Goal: Task Accomplishment & Management: Complete application form

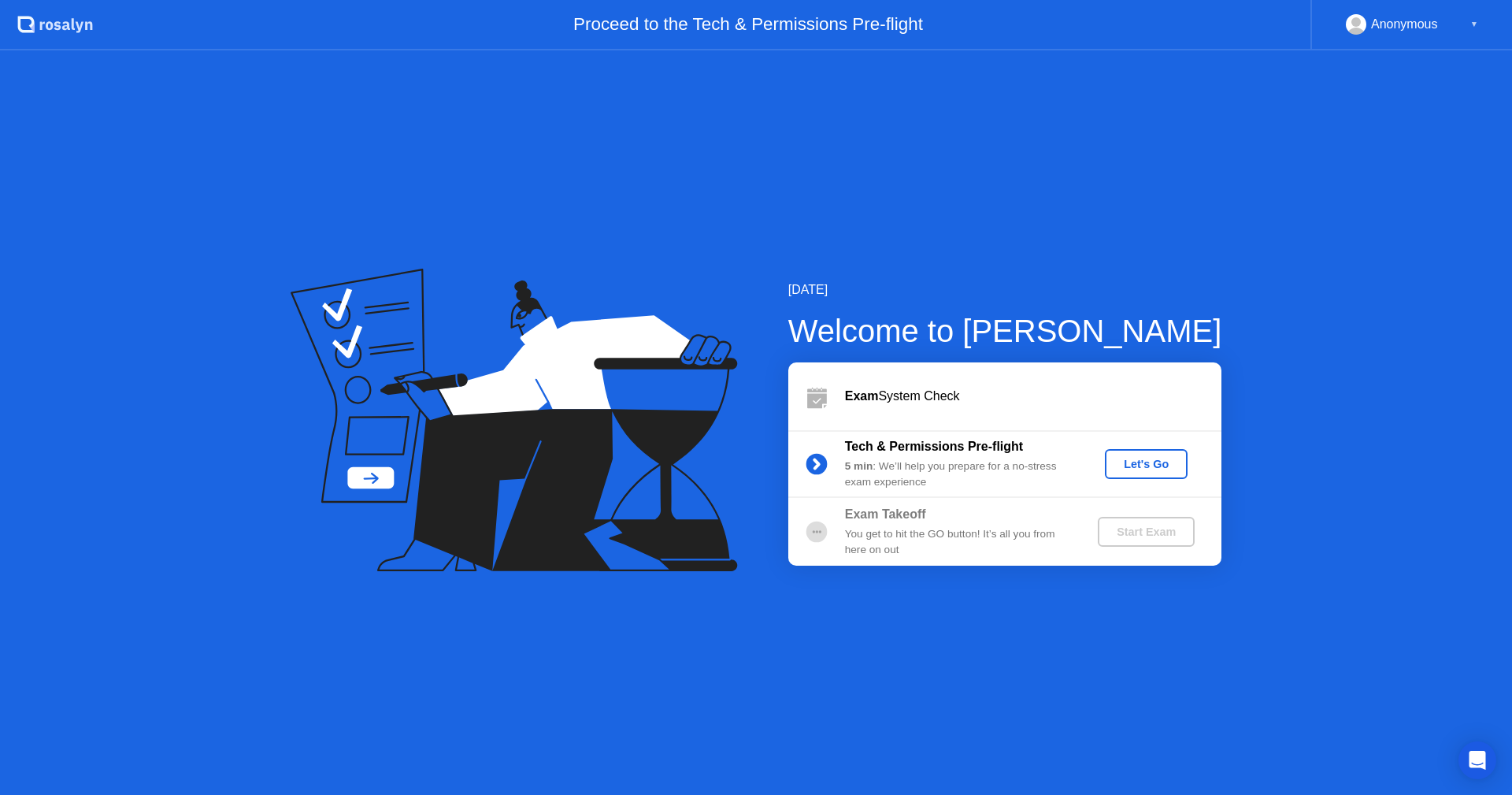
click at [1152, 458] on div "Let's Go" at bounding box center [1147, 464] width 70 height 13
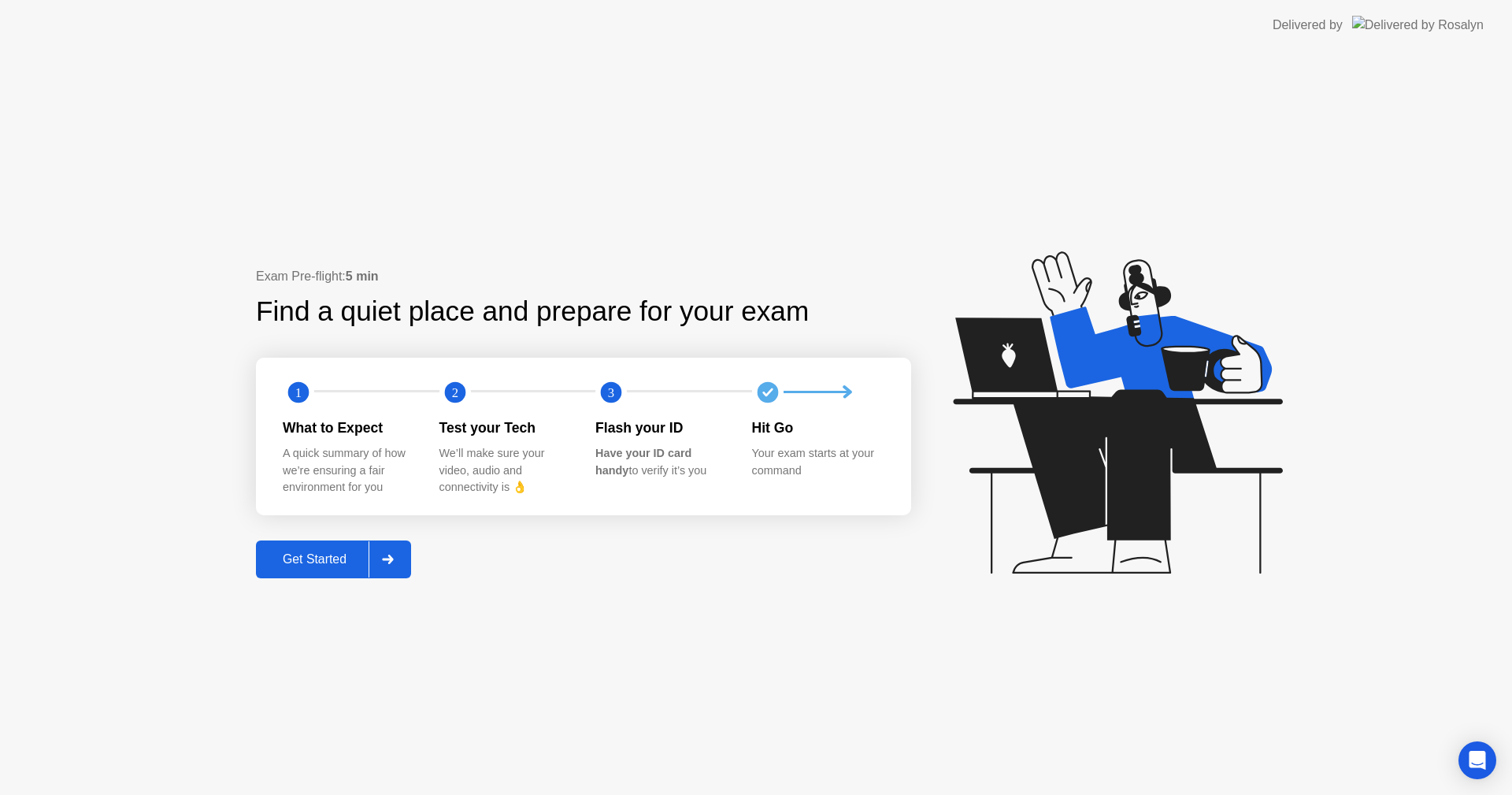
click at [327, 564] on div "Get Started" at bounding box center [315, 559] width 108 height 14
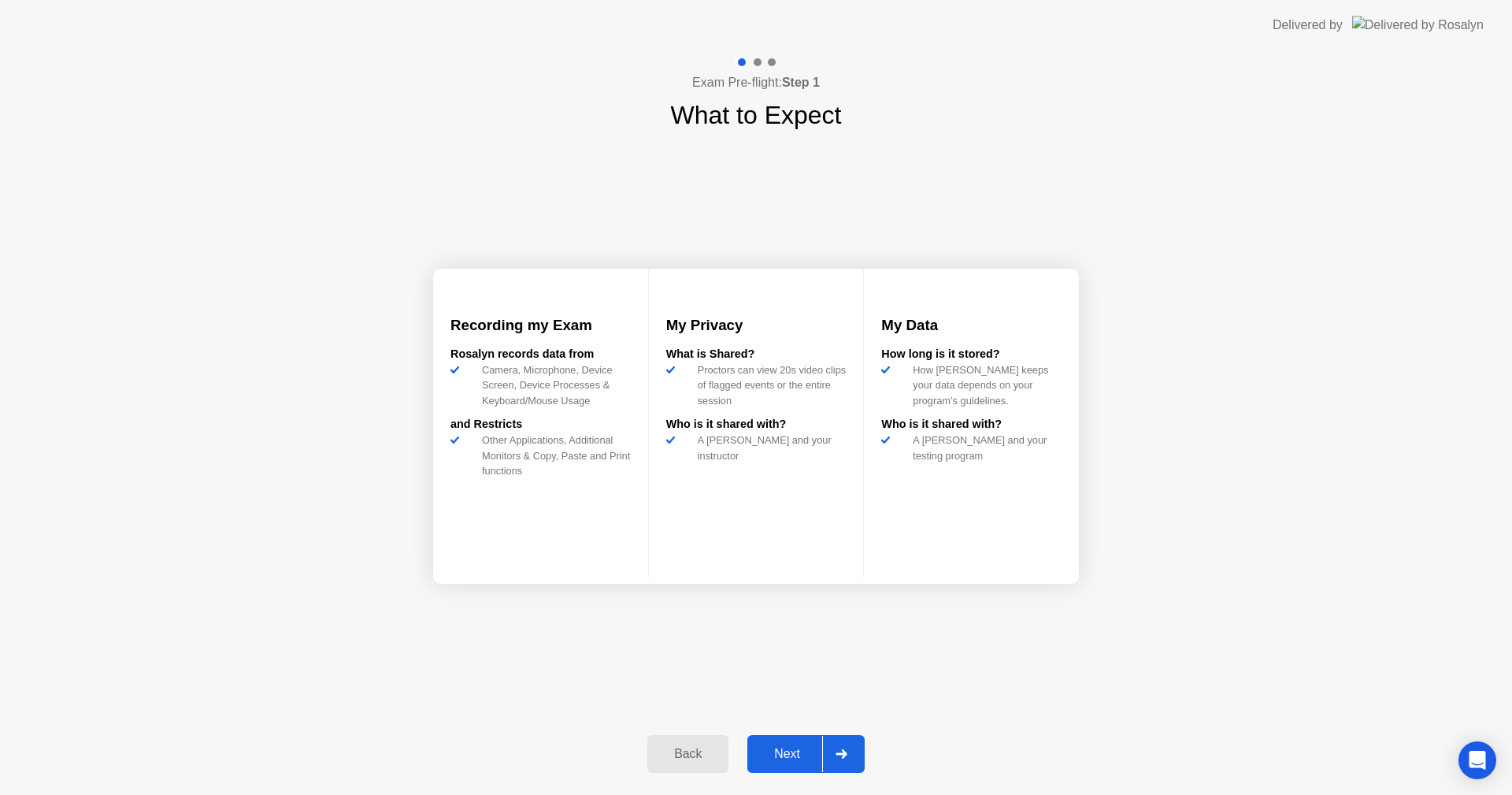
click at [804, 746] on div "Next" at bounding box center [787, 753] width 70 height 14
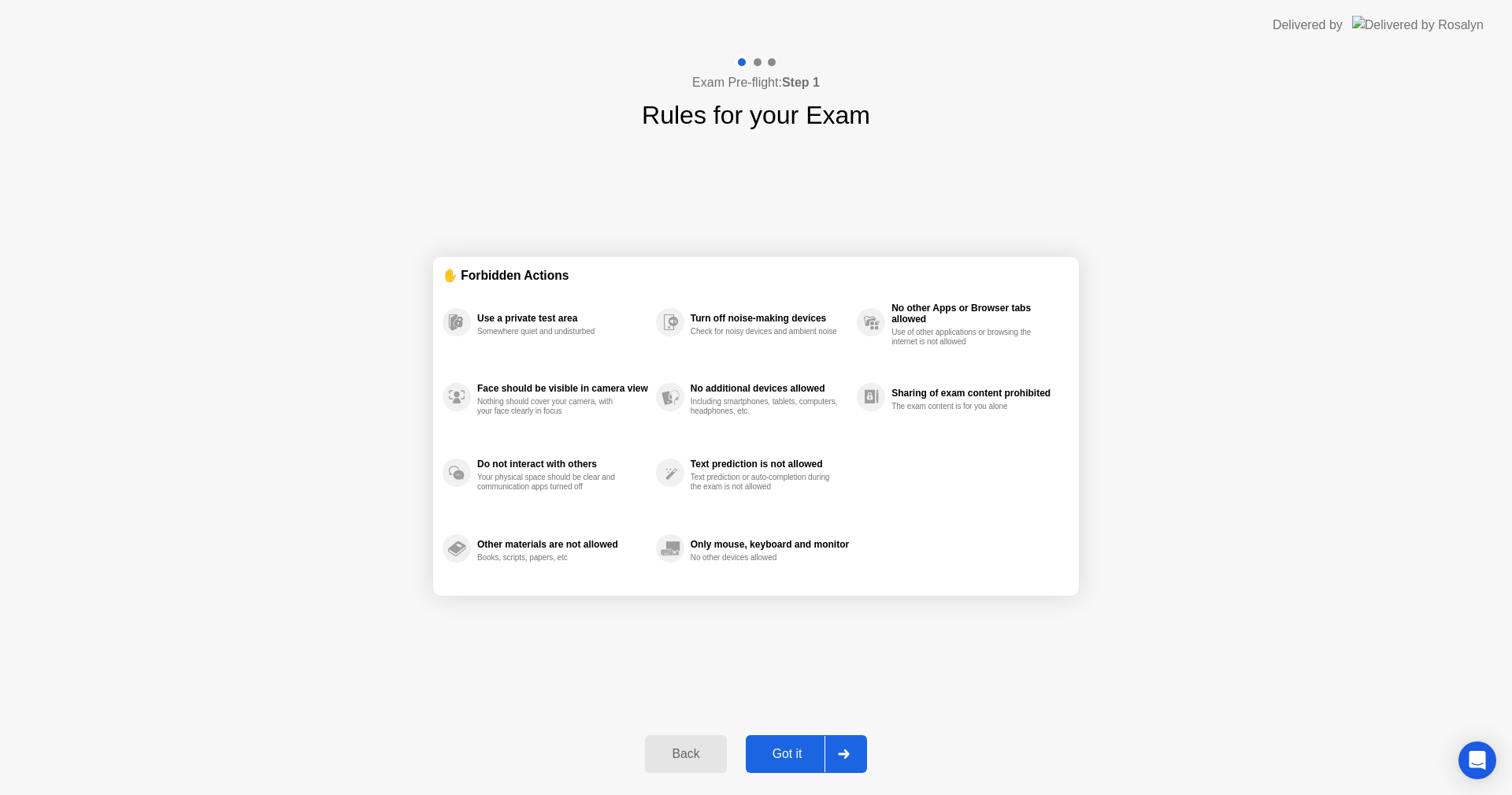
click at [618, 673] on div "✋ Forbidden Actions Use a private test area Somewhere quiet and undisturbed Fac…" at bounding box center [756, 425] width 646 height 584
click at [790, 748] on div "Got it" at bounding box center [788, 753] width 74 height 14
select select "**********"
select select "*******"
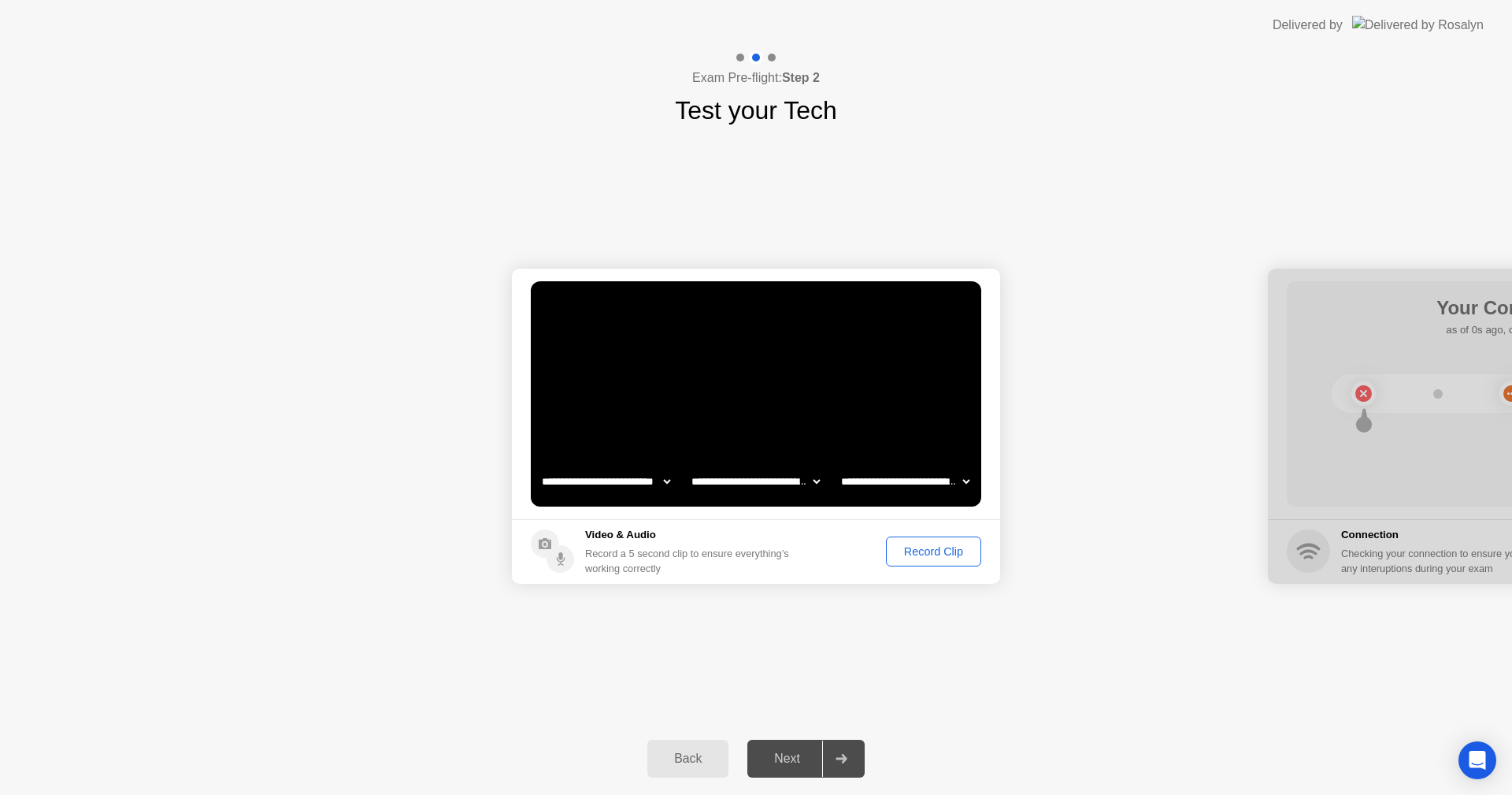
click at [915, 554] on div "Record Clip" at bounding box center [934, 552] width 84 height 13
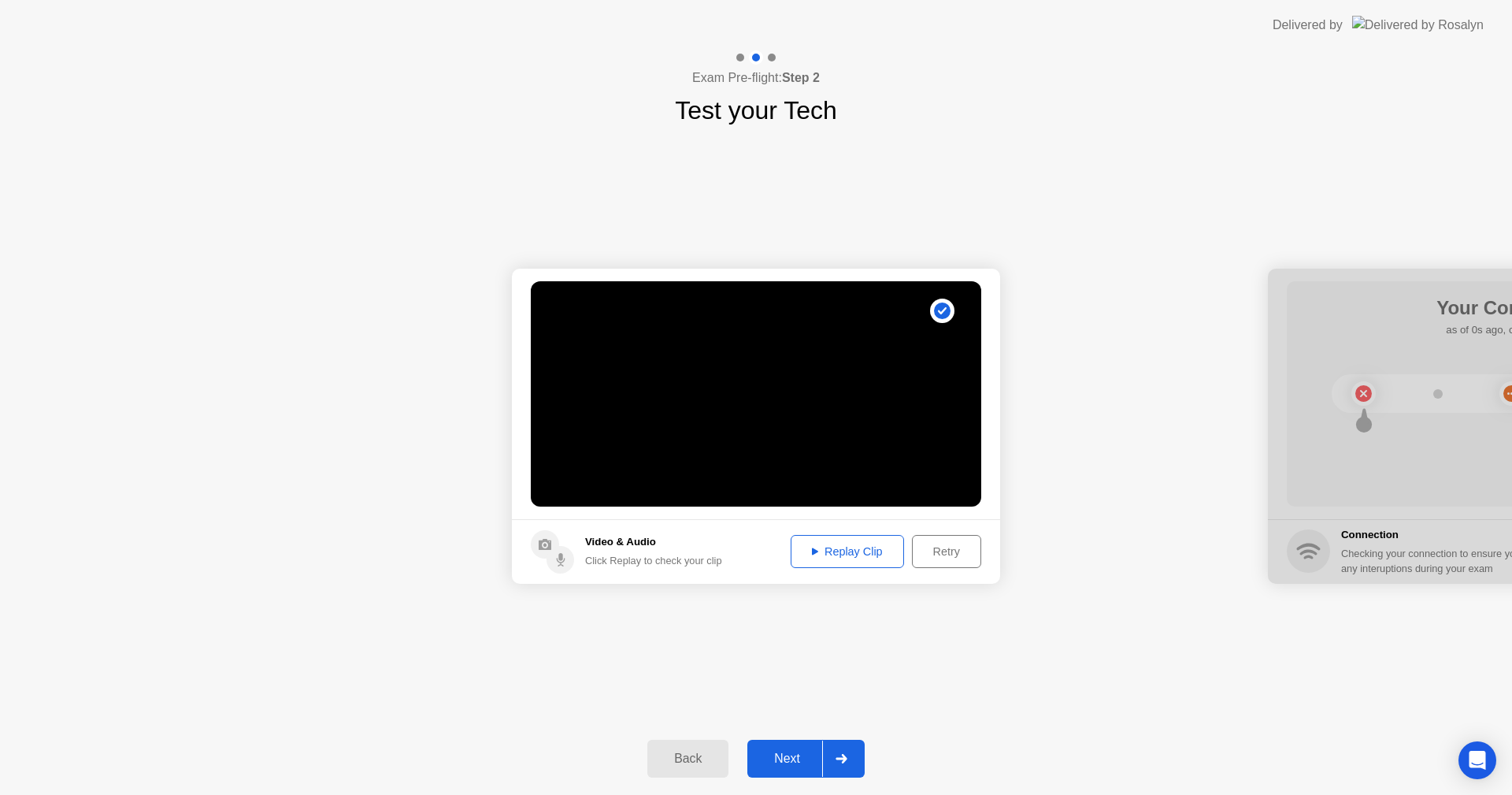
click at [935, 545] on div "Retry" at bounding box center [946, 552] width 58 height 13
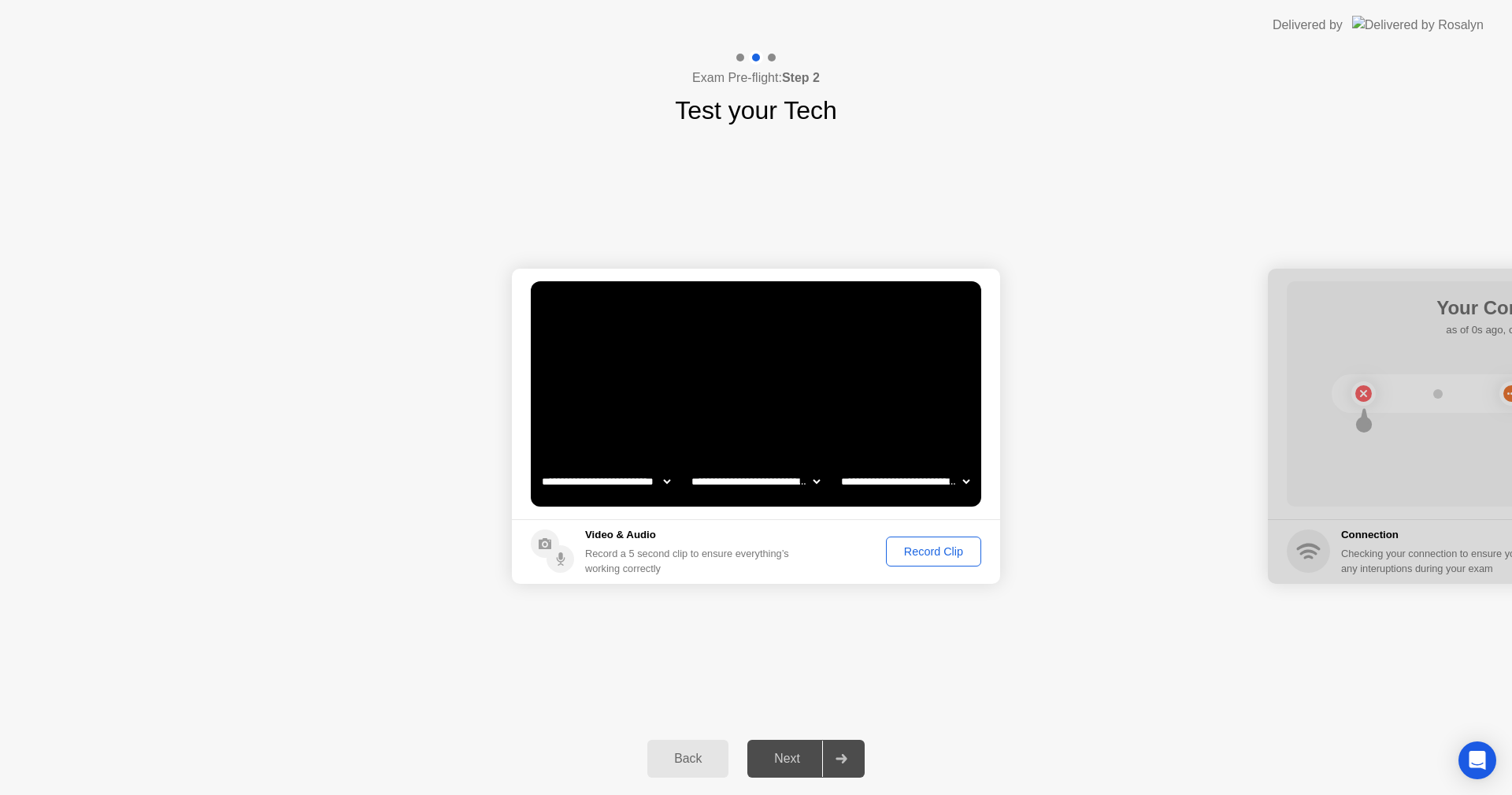
click at [935, 553] on div "Record Clip" at bounding box center [934, 552] width 84 height 13
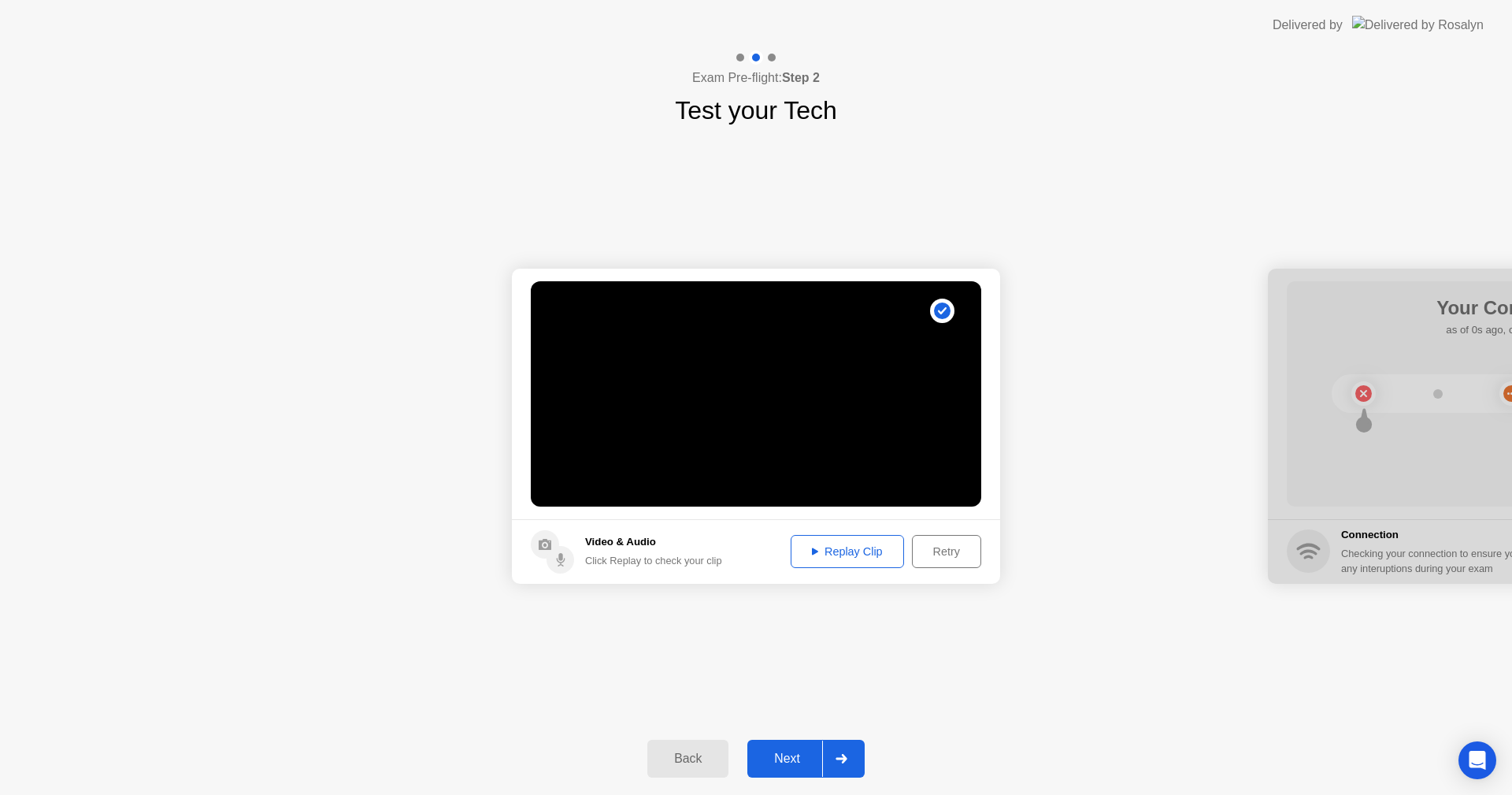
click at [866, 553] on div "Replay Clip" at bounding box center [847, 552] width 102 height 13
click at [794, 753] on div "Next" at bounding box center [787, 758] width 70 height 14
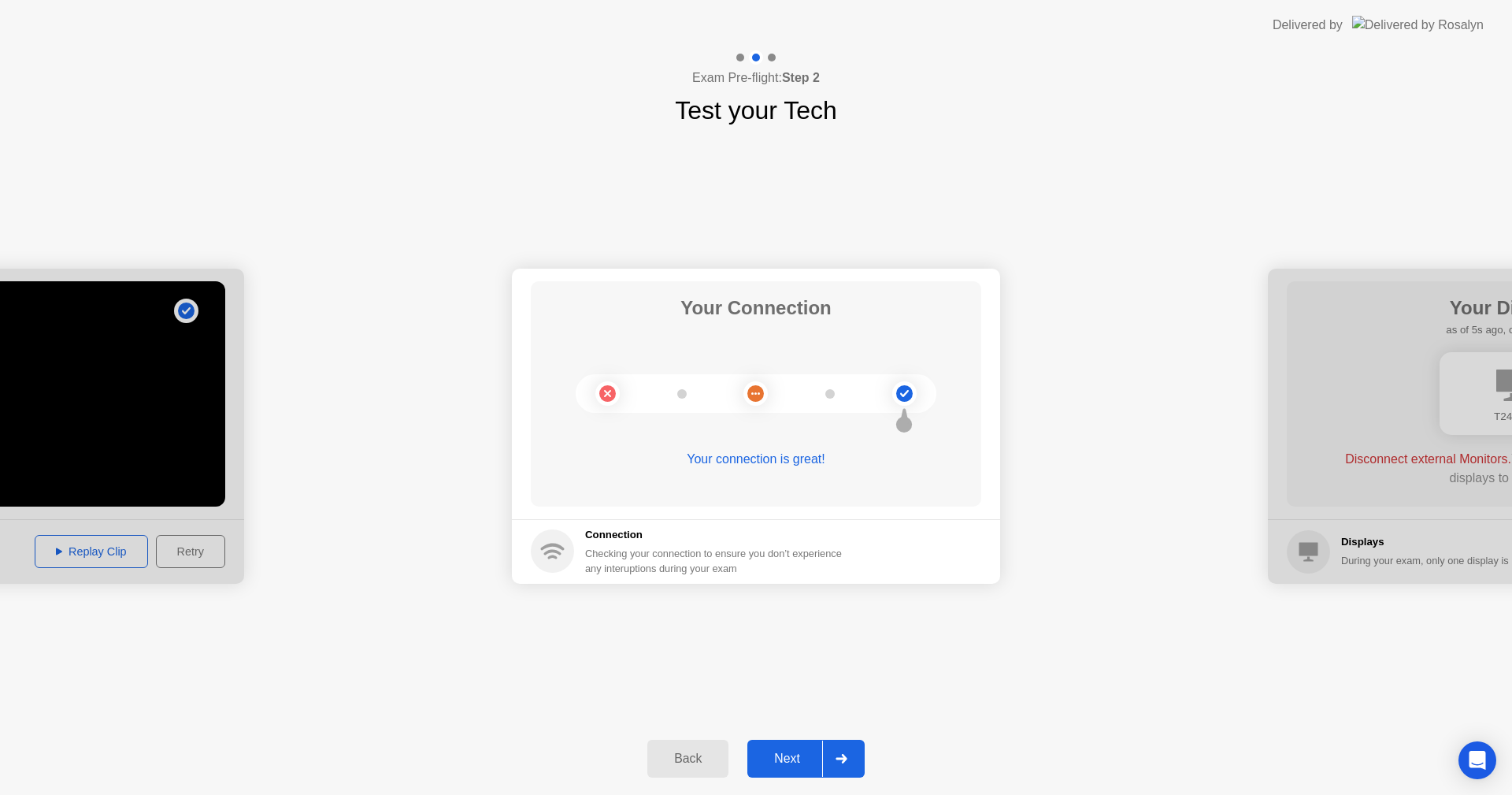
click at [795, 752] on div "Next" at bounding box center [787, 758] width 70 height 14
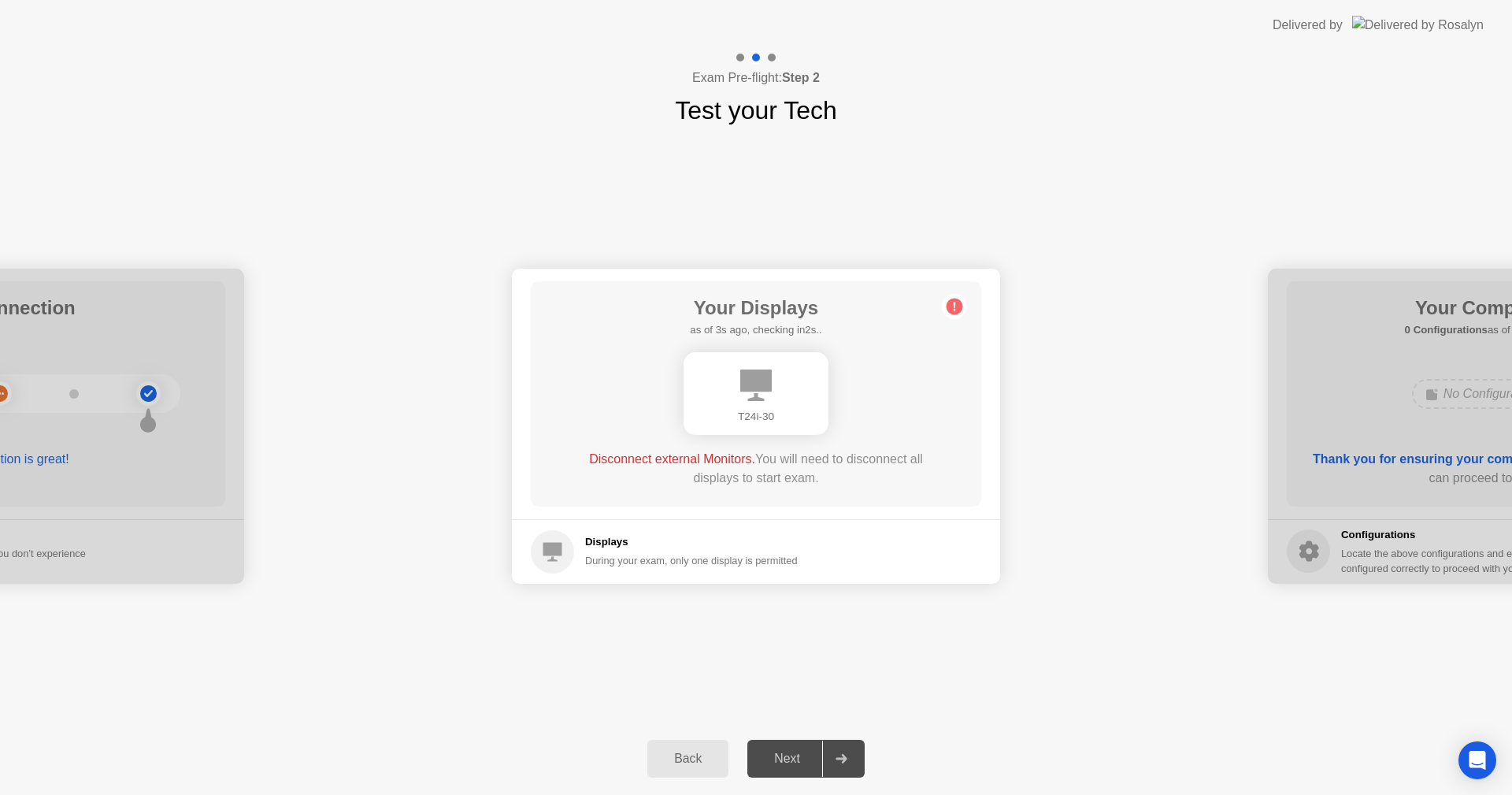
click at [805, 753] on div "Next" at bounding box center [787, 758] width 70 height 14
click at [842, 752] on div at bounding box center [840, 758] width 38 height 36
click at [795, 693] on div "**********" at bounding box center [756, 425] width 1512 height 593
click at [839, 625] on div "**********" at bounding box center [756, 425] width 1512 height 593
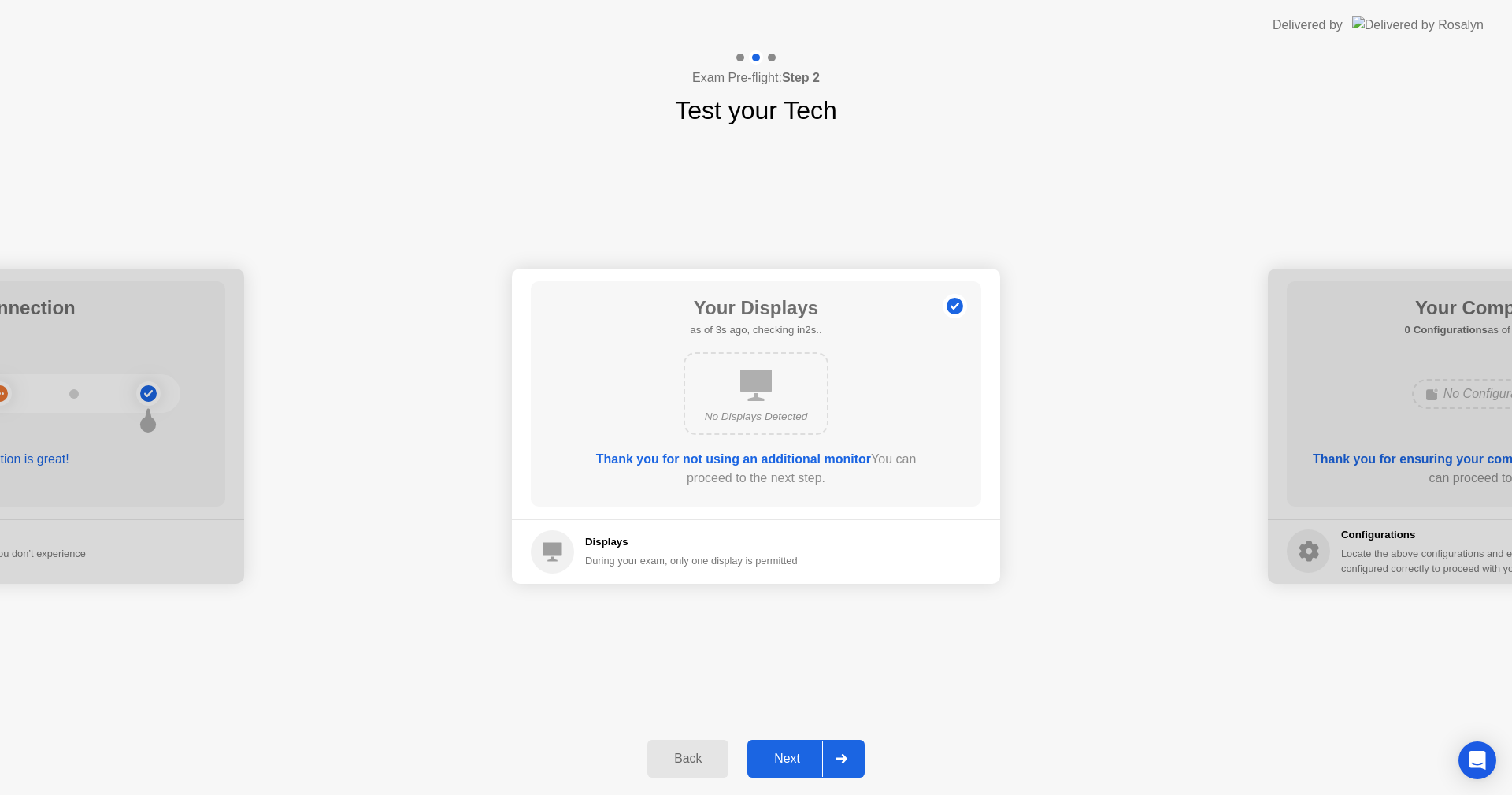
click at [801, 752] on div "Next" at bounding box center [787, 758] width 70 height 14
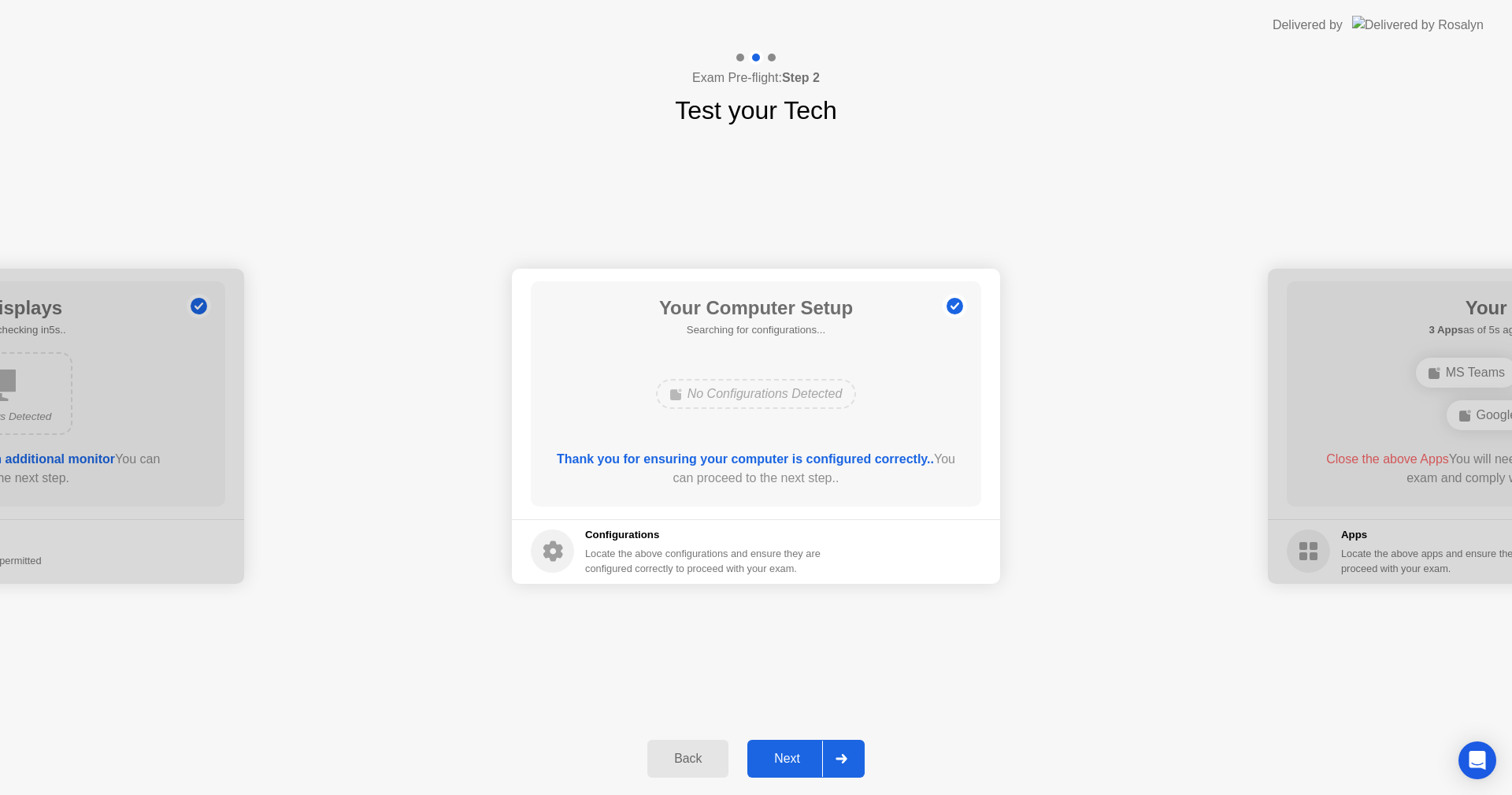
click at [801, 752] on div "Next" at bounding box center [787, 758] width 70 height 14
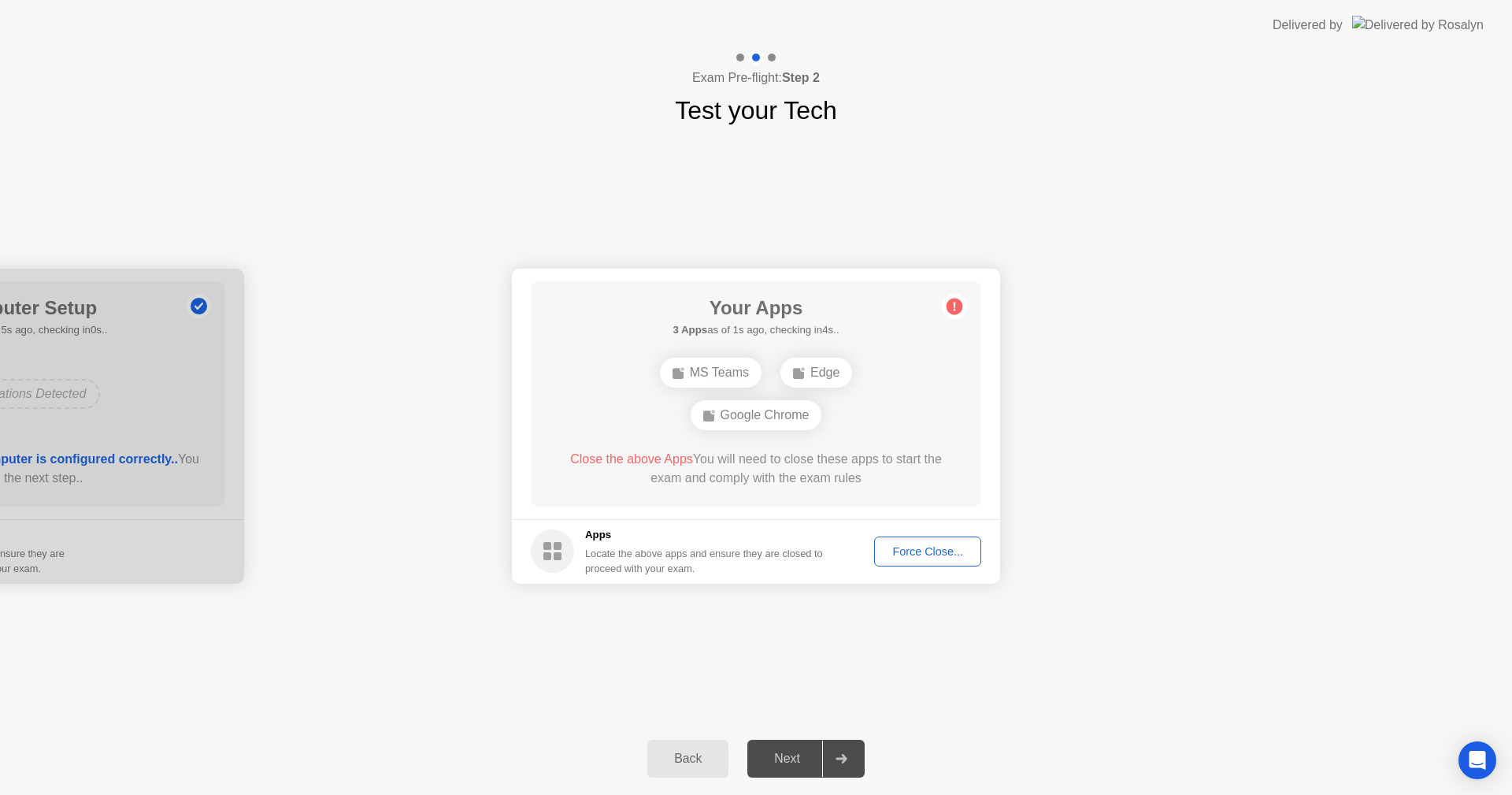
click at [746, 637] on div "**********" at bounding box center [756, 425] width 1512 height 593
click at [816, 625] on div "**********" at bounding box center [756, 425] width 1512 height 593
click at [782, 754] on div "Next" at bounding box center [787, 758] width 70 height 14
click at [914, 549] on div "Force Close..." at bounding box center [928, 552] width 96 height 13
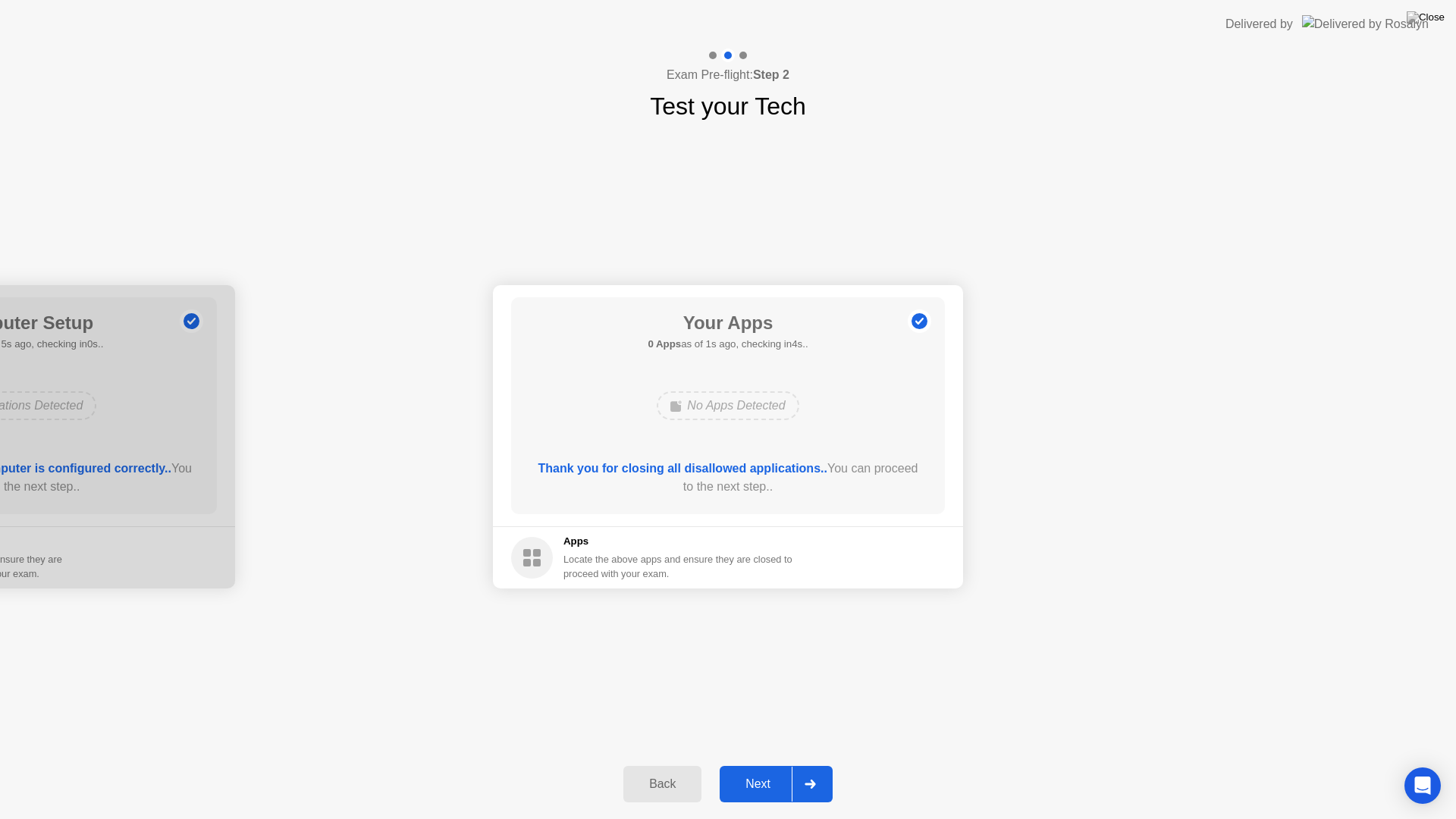
click at [783, 682] on div "**********" at bounding box center [728, 437] width 1456 height 625
click at [759, 765] on div "Next" at bounding box center [758, 783] width 68 height 13
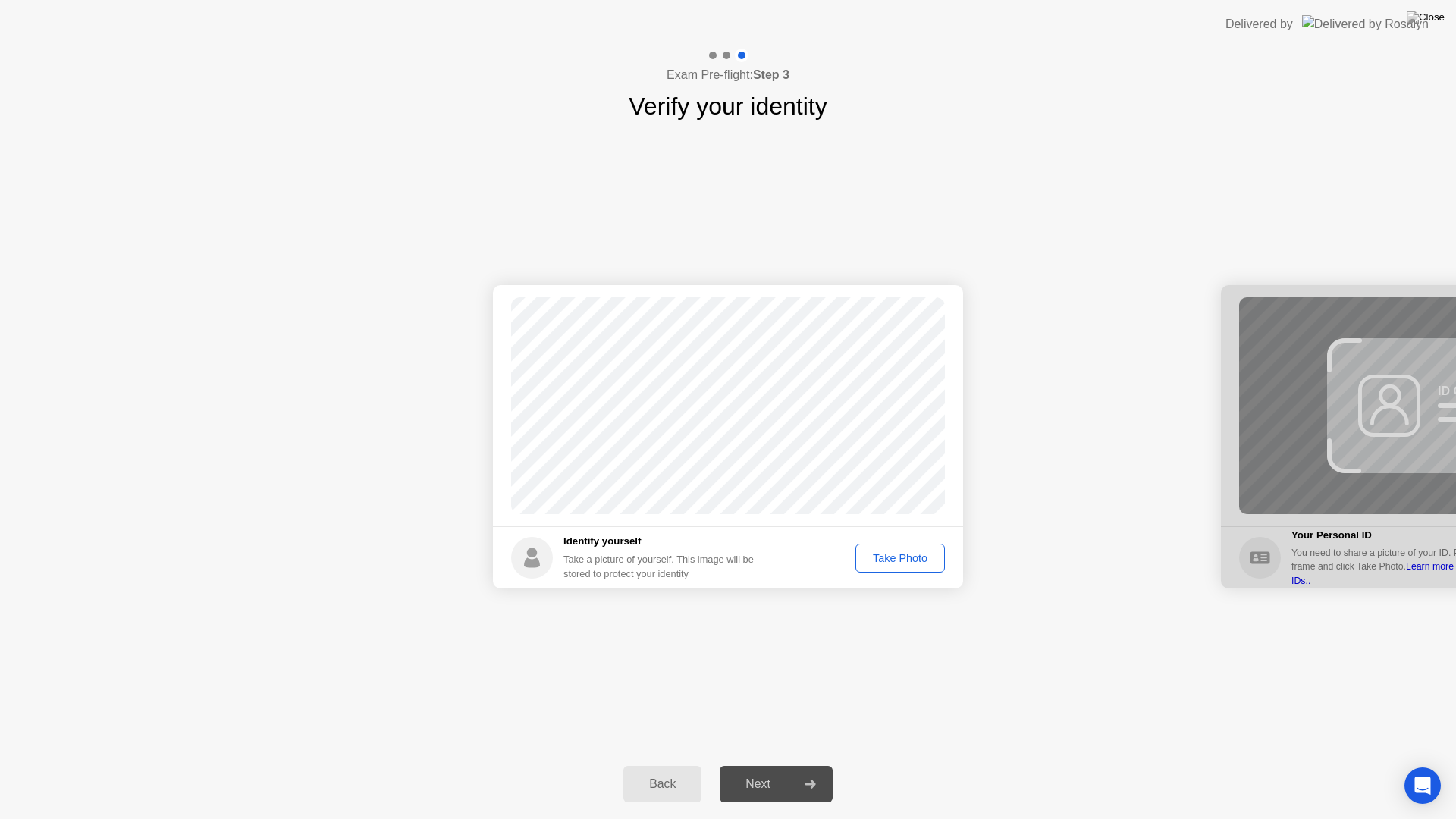
click at [766, 651] on div "Success Photo is correctly taken Identify yourself Take a picture of yourself. …" at bounding box center [728, 437] width 1456 height 625
click at [896, 556] on div "Take Photo" at bounding box center [900, 559] width 79 height 12
click at [863, 679] on div "Success Photo is correctly taken Identify yourself Take a picture of yourself. …" at bounding box center [728, 437] width 1456 height 625
click at [768, 765] on div "Next" at bounding box center [758, 783] width 68 height 13
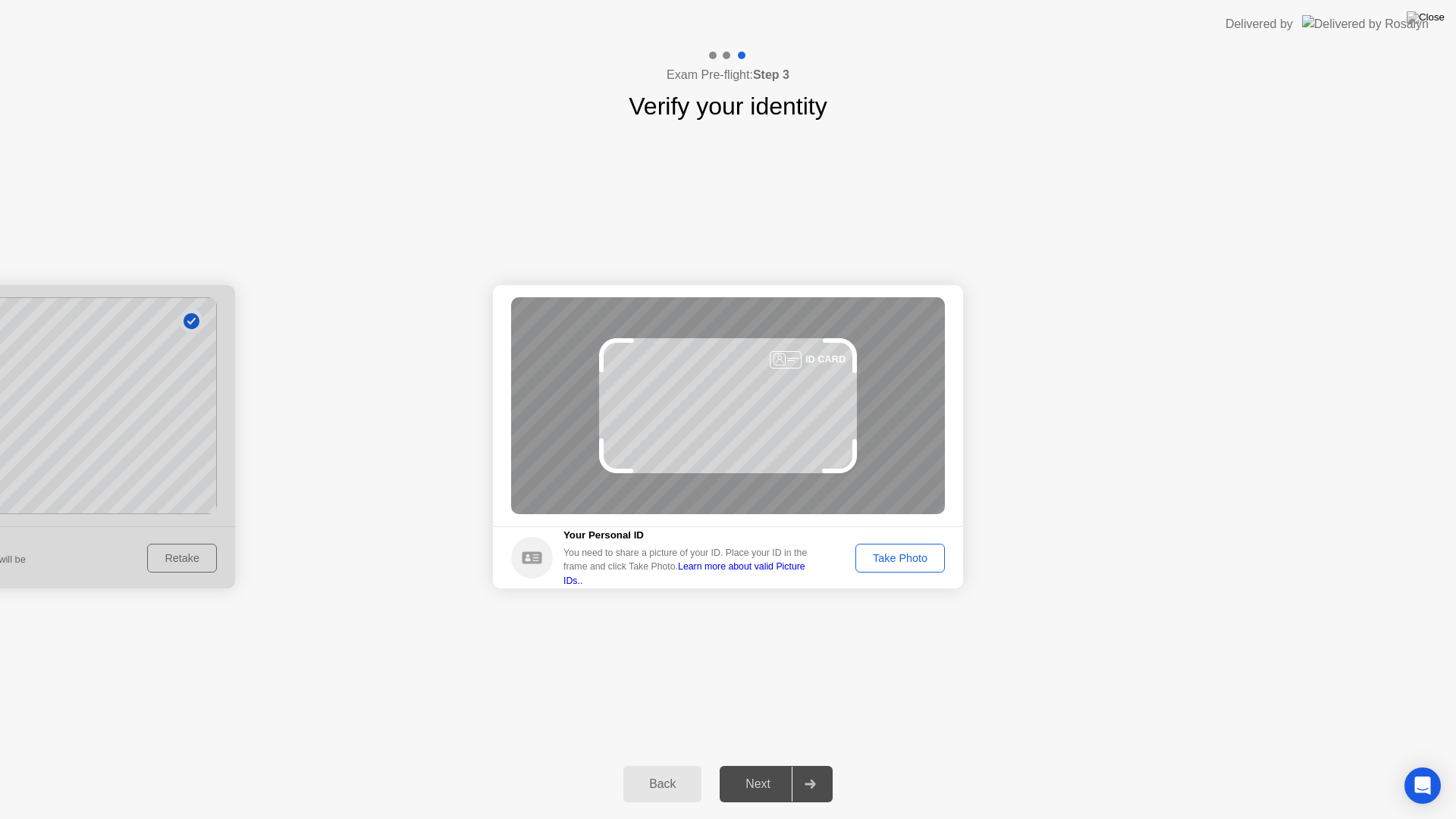
click at [913, 563] on div "Take Photo" at bounding box center [900, 559] width 79 height 12
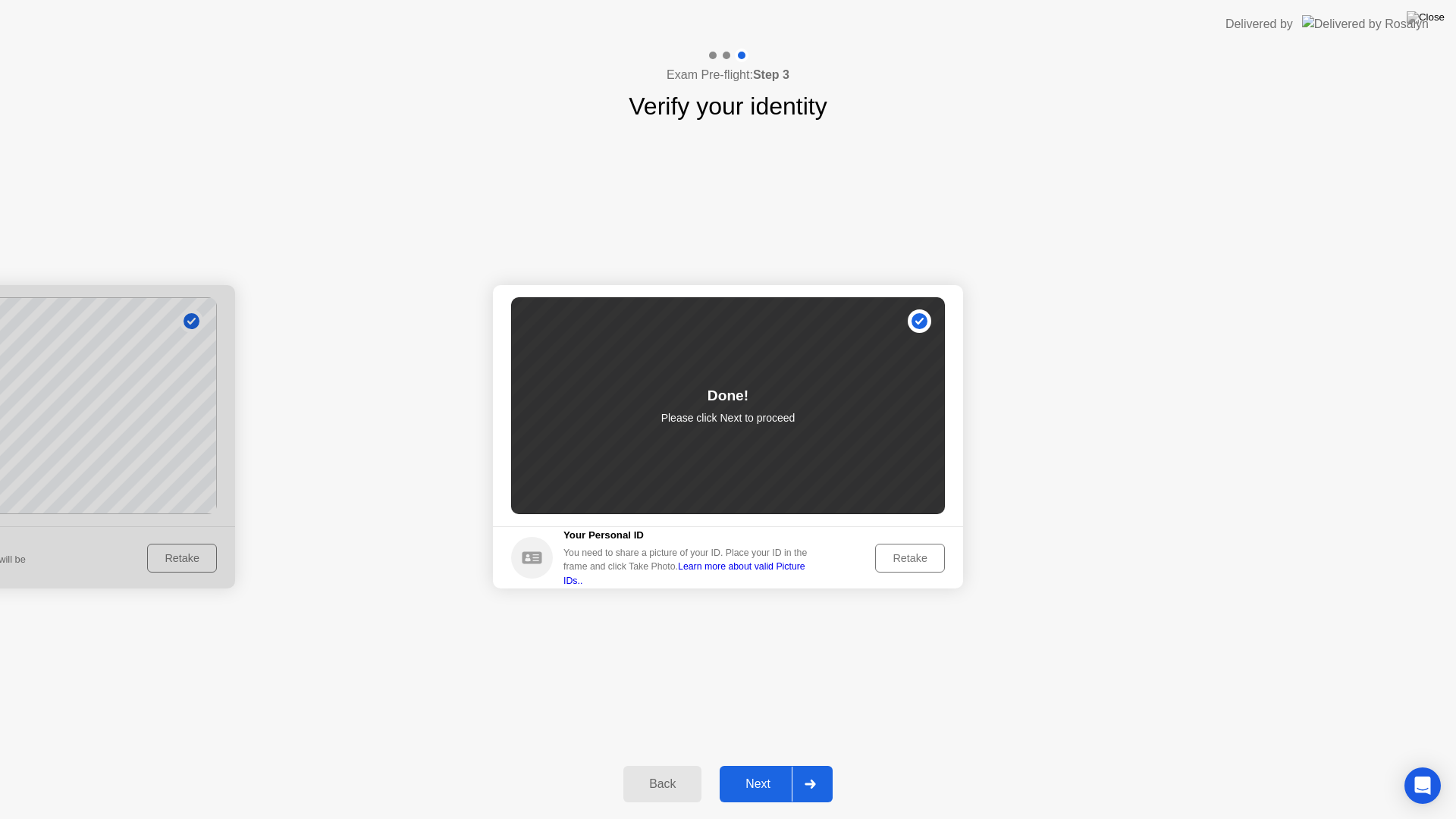
click at [913, 563] on div "Retake" at bounding box center [910, 559] width 60 height 12
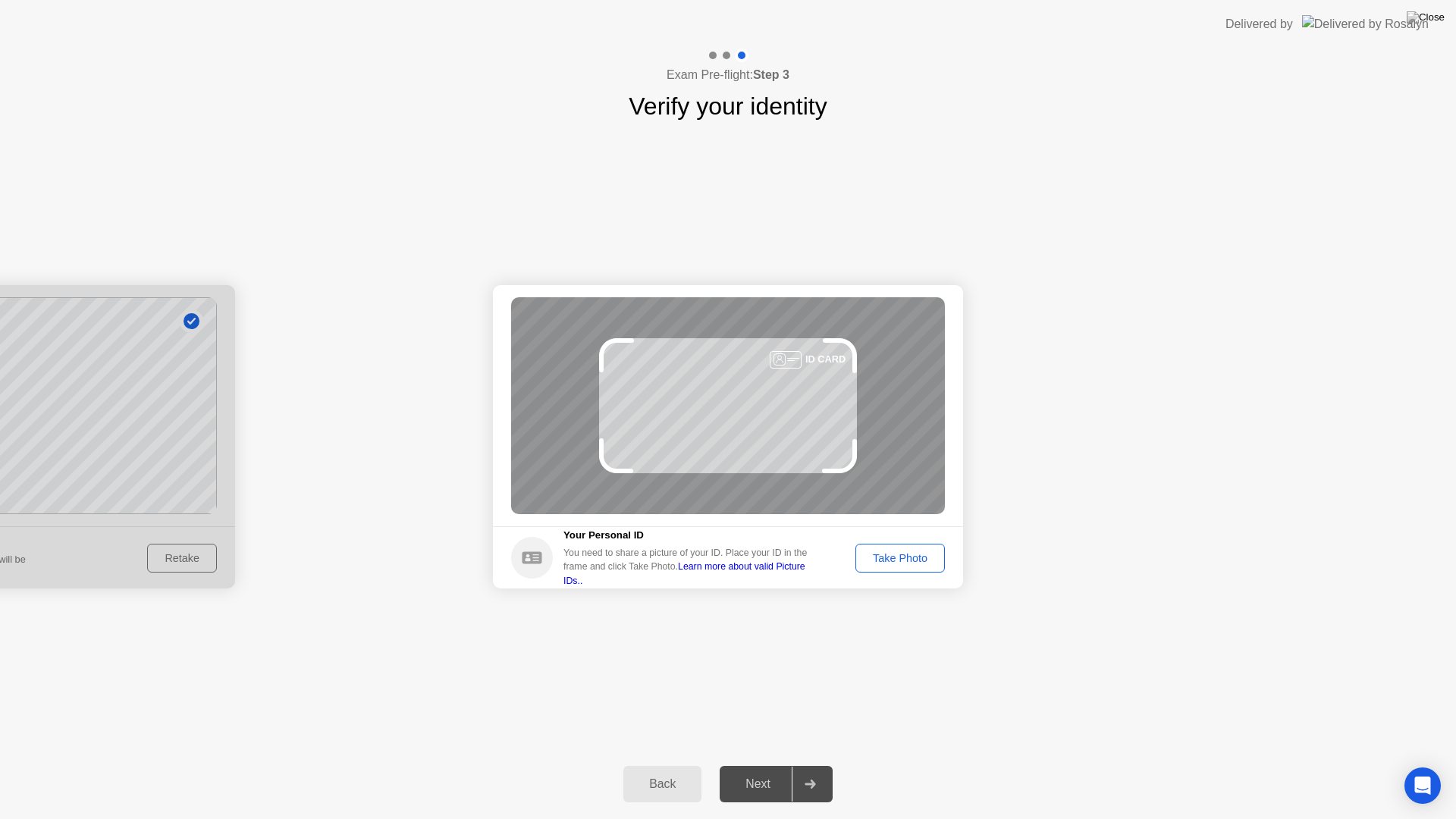
click at [913, 563] on div "Take Photo" at bounding box center [900, 559] width 79 height 12
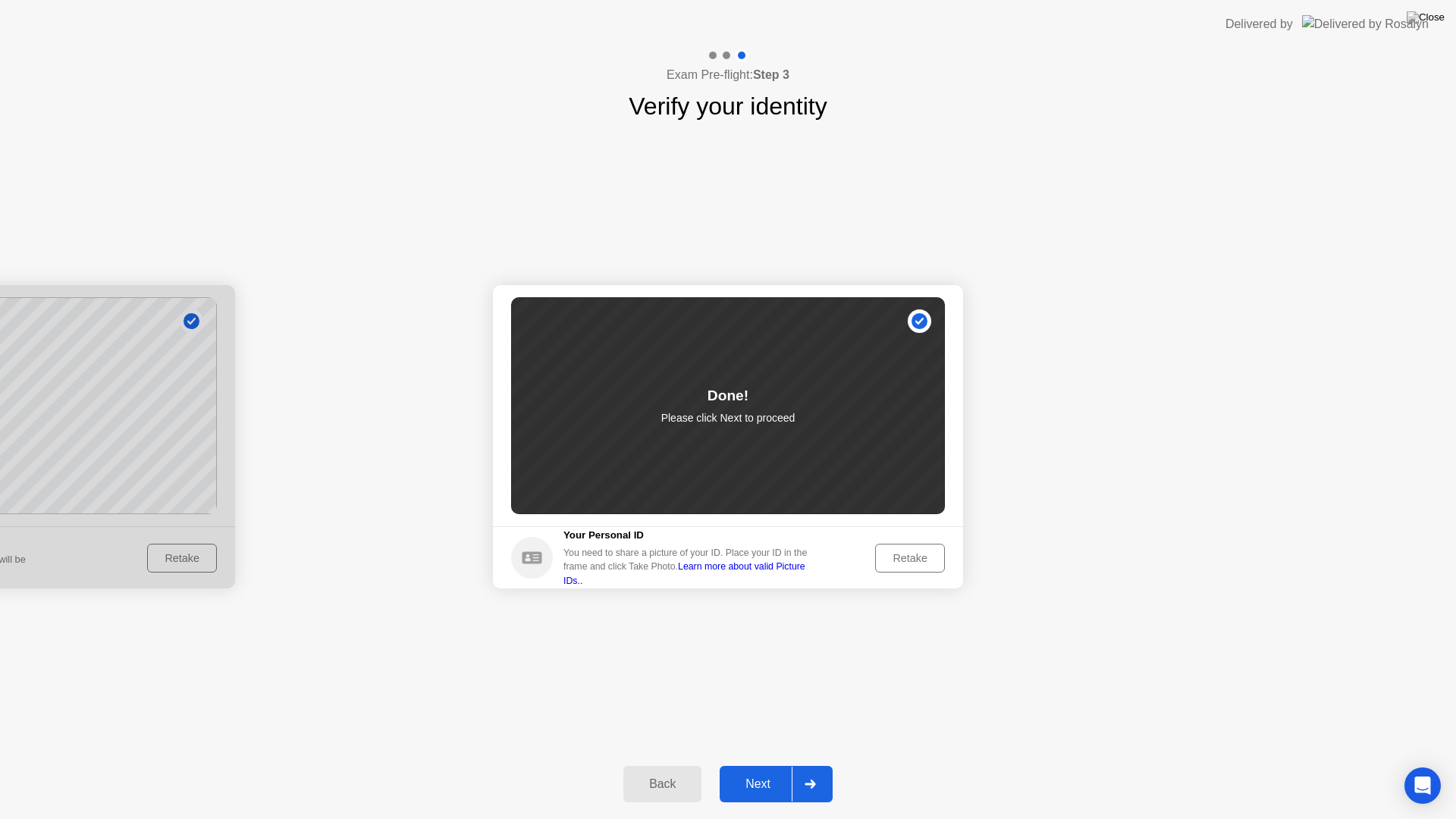
click at [763, 765] on button "Next" at bounding box center [776, 783] width 113 height 36
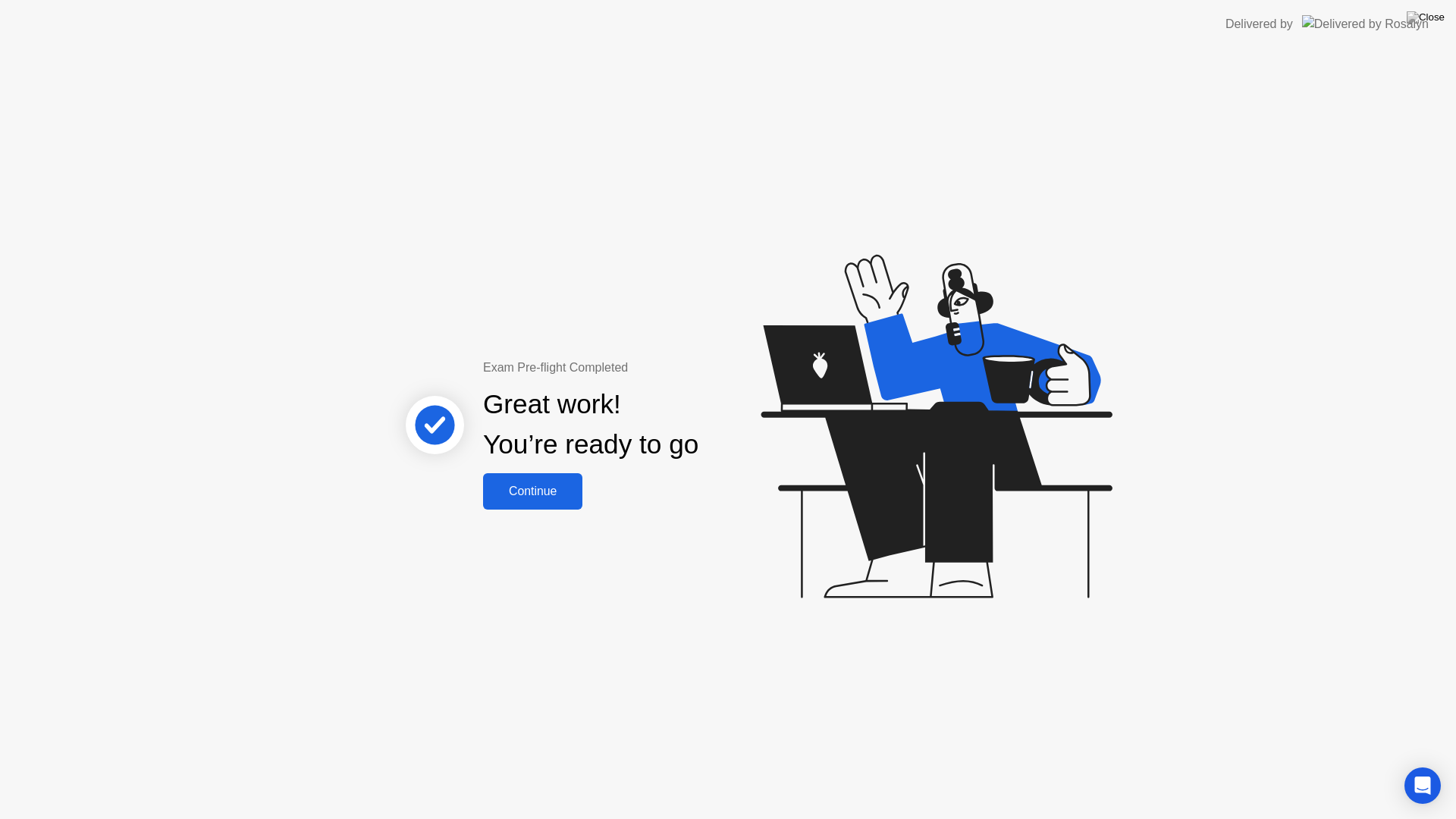
click at [553, 491] on div "Continue" at bounding box center [533, 491] width 91 height 13
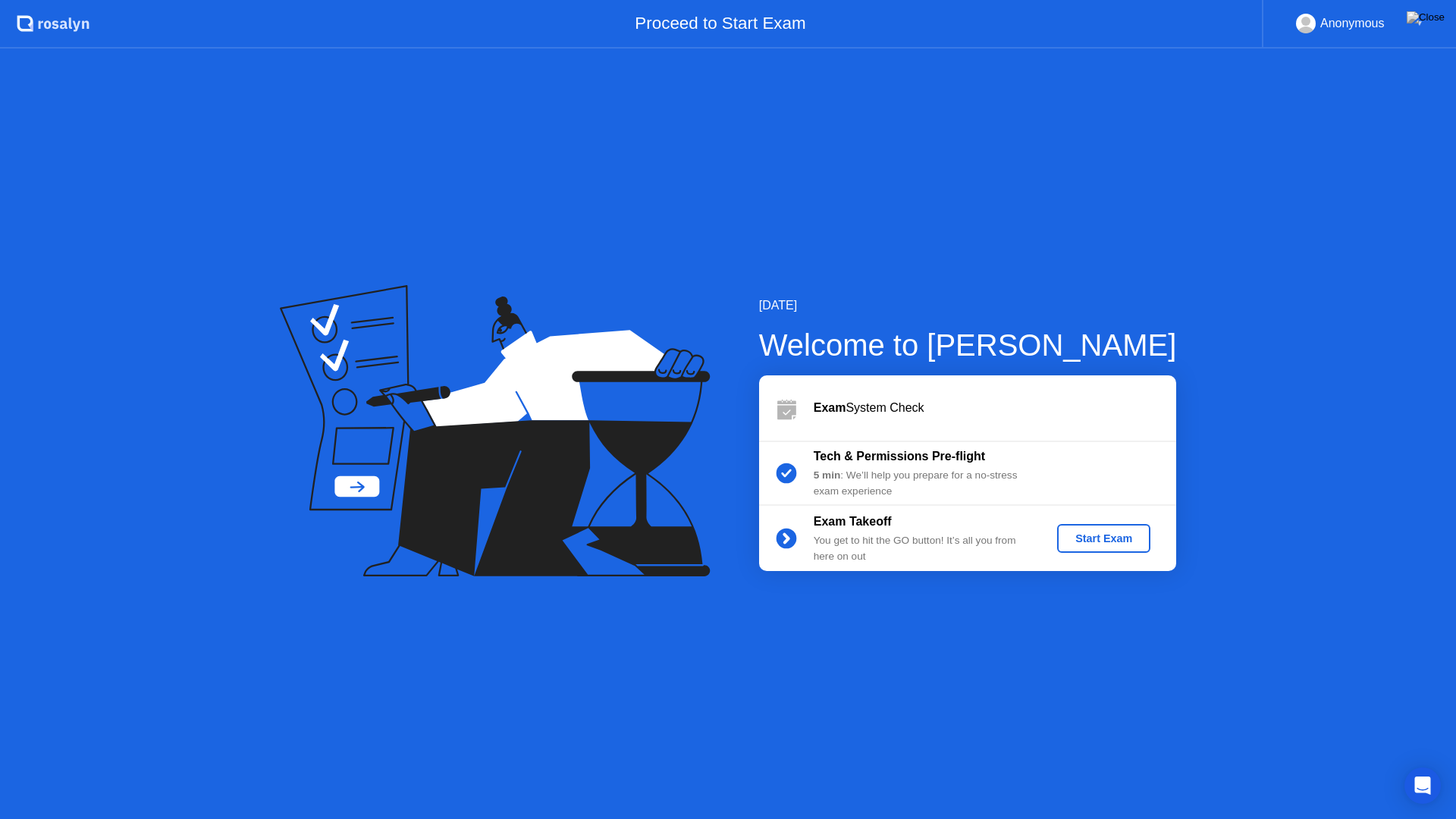
click at [1094, 536] on div "Start Exam" at bounding box center [1103, 538] width 81 height 12
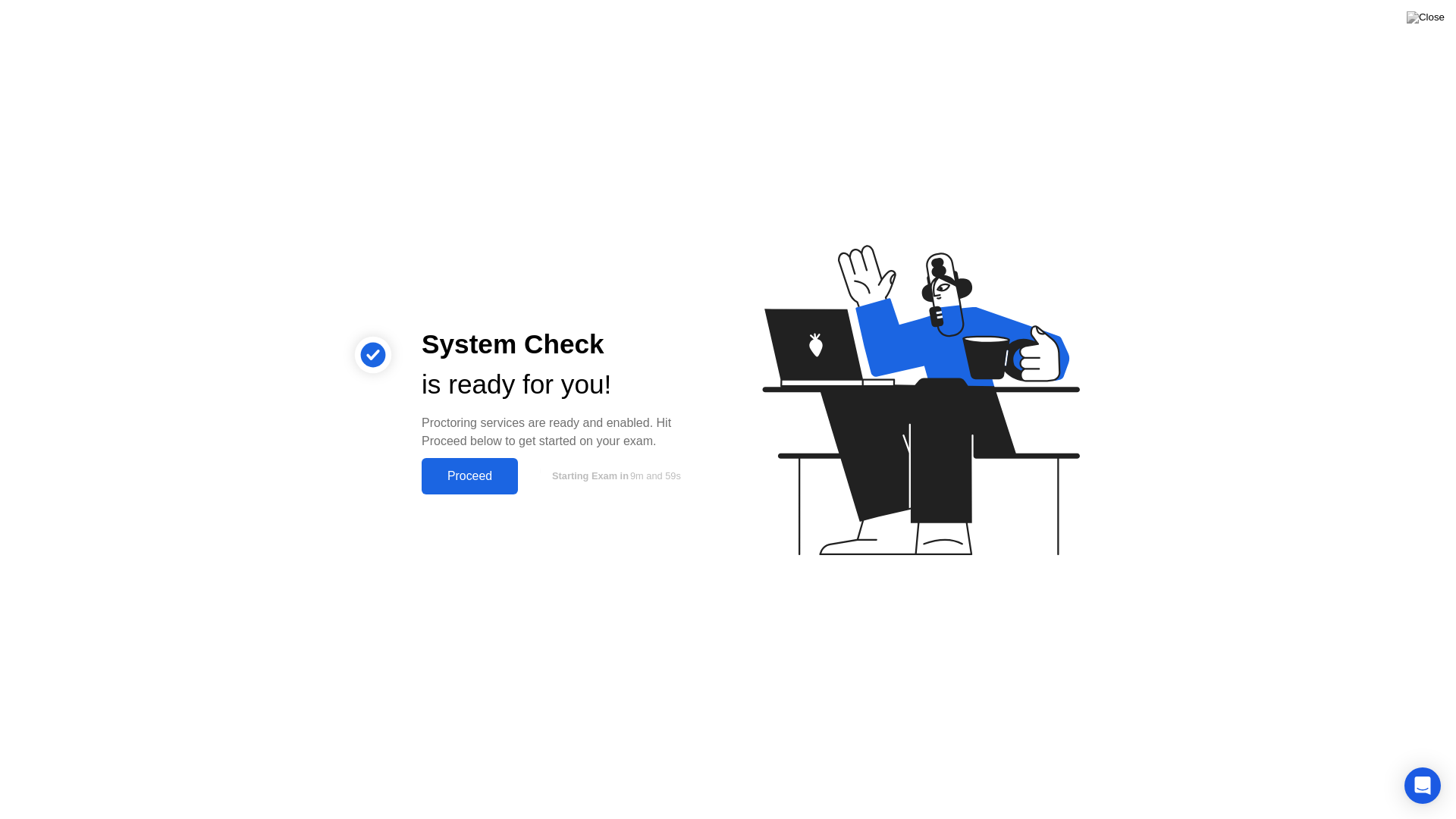
click at [465, 480] on div "Proceed" at bounding box center [470, 476] width 87 height 13
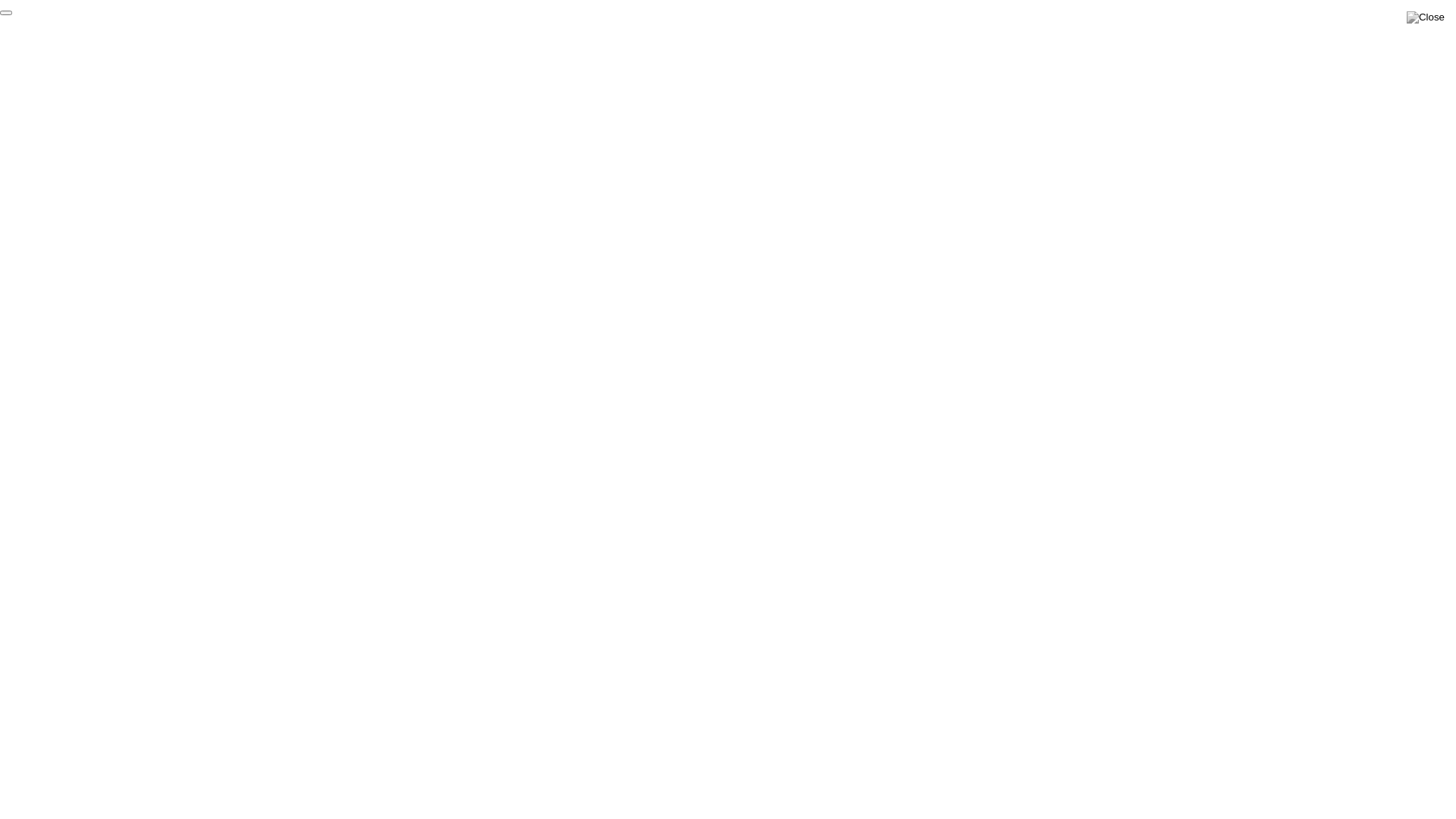
click div "End Proctoring Session"
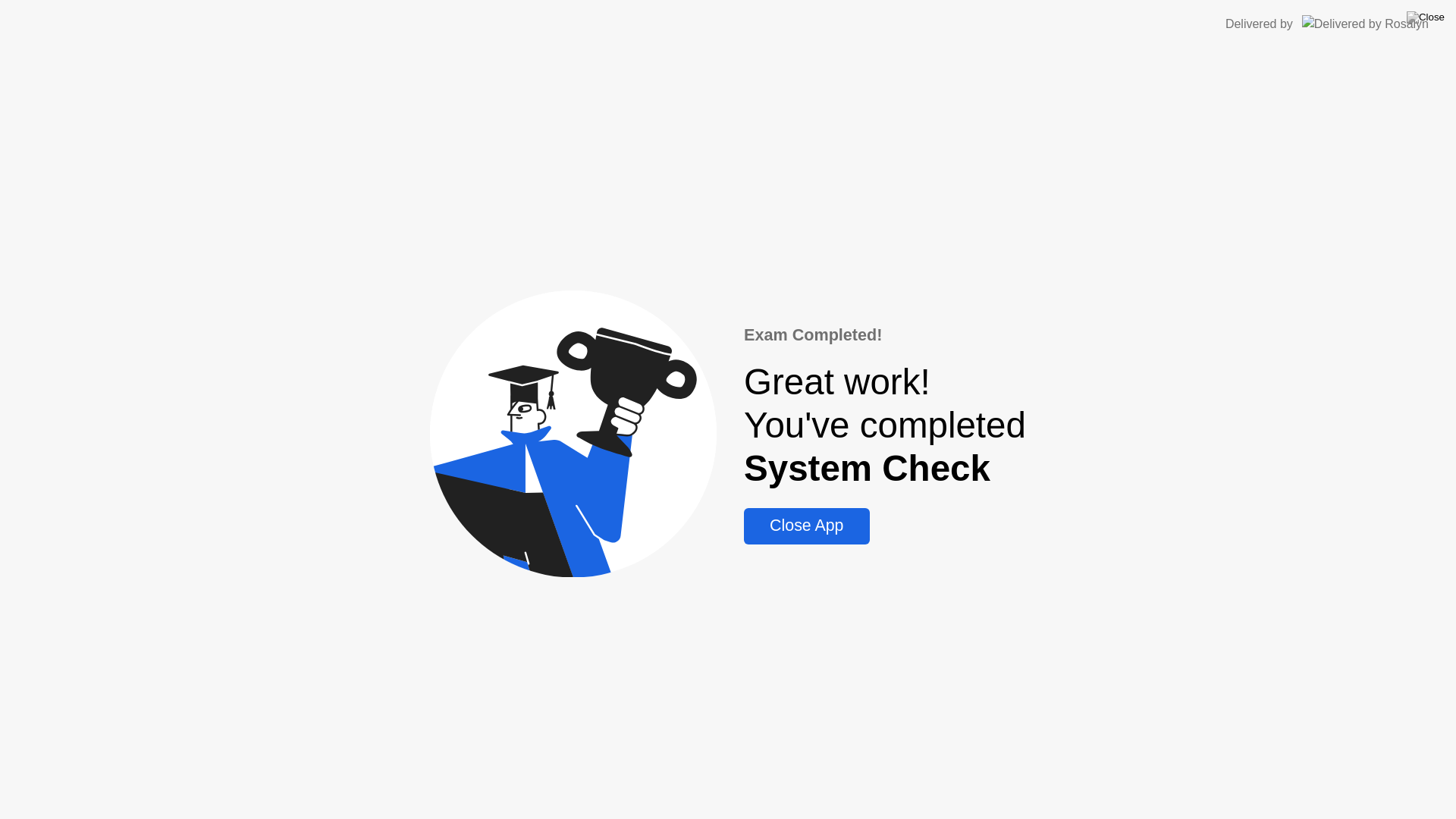
click at [816, 527] on div "Close App" at bounding box center [807, 525] width 116 height 19
